Goal: Consume media (video, audio): Consume media (video, audio)

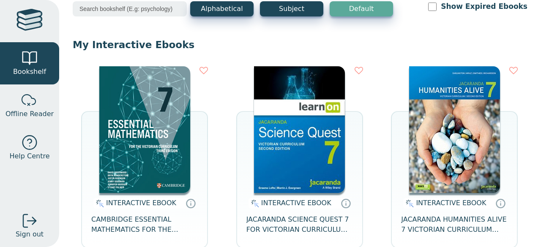
scroll to position [49, 0]
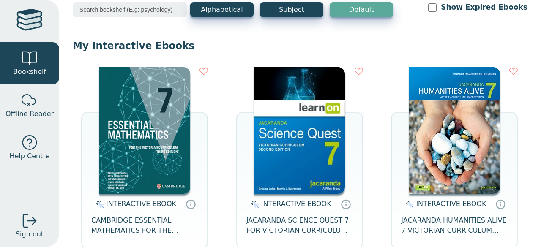
click at [307, 176] on img at bounding box center [299, 130] width 91 height 127
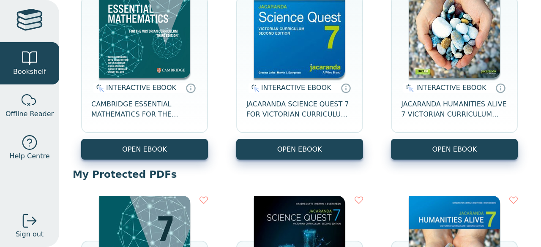
scroll to position [163, 0]
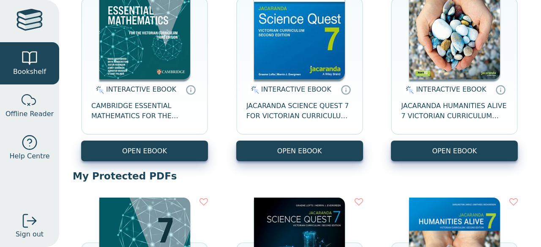
click at [262, 82] on div "INTERACTIVE EBOOK JACARANDA SCIENCE QUEST 7 FOR VICTORIAN CURRICULUM LEARNON 2E…" at bounding box center [299, 110] width 127 height 61
click at [270, 55] on img at bounding box center [299, 16] width 91 height 127
